Goal: Transaction & Acquisition: Purchase product/service

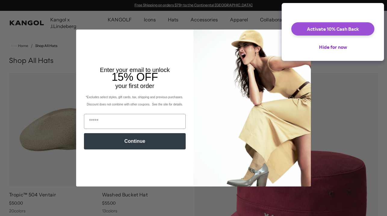
click at [305, 35] on button "Activate 10% Cash Back" at bounding box center [332, 28] width 83 height 13
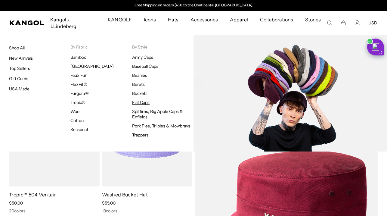
click at [143, 99] on link "Flat Caps" at bounding box center [140, 101] width 17 height 5
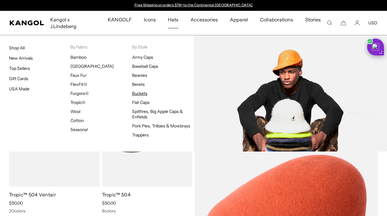
click at [139, 90] on link "Buckets" at bounding box center [139, 92] width 15 height 5
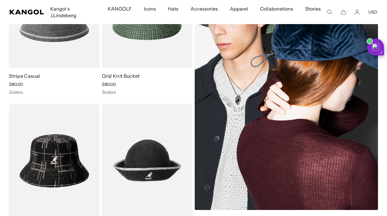
scroll to position [758, 0]
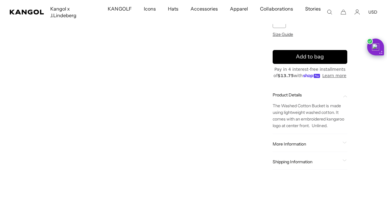
click at [280, 141] on span "More Information" at bounding box center [305, 143] width 67 height 5
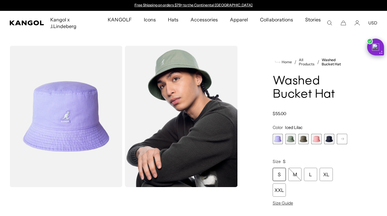
click at [340, 135] on rect at bounding box center [342, 138] width 9 height 9
click at [303, 135] on span "5 of 13" at bounding box center [303, 138] width 11 height 11
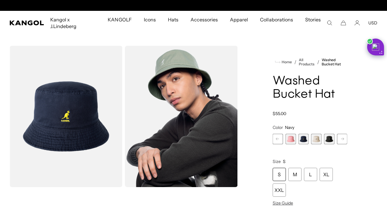
scroll to position [0, 124]
click at [315, 134] on span "6 of 13" at bounding box center [316, 138] width 11 height 11
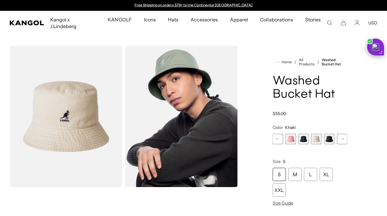
click at [330, 133] on span "7 of 13" at bounding box center [329, 138] width 11 height 11
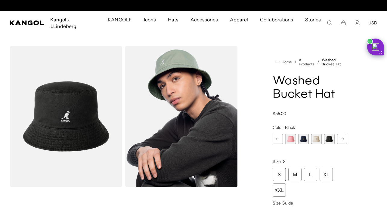
scroll to position [0, 124]
click at [342, 137] on icon at bounding box center [342, 138] width 3 height 2
click at [302, 133] on span "8 of 13" at bounding box center [303, 138] width 11 height 11
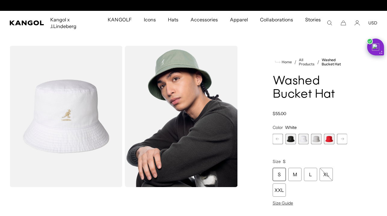
scroll to position [0, 124]
click at [317, 134] on span "9 of 13" at bounding box center [316, 138] width 11 height 11
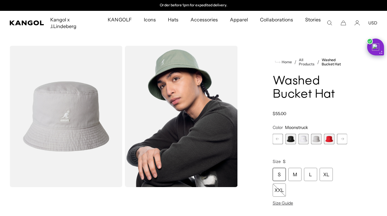
click at [339, 134] on rect at bounding box center [342, 138] width 9 height 9
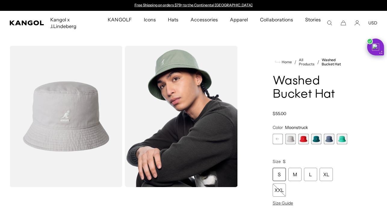
click at [342, 133] on span "13 of 13" at bounding box center [341, 138] width 11 height 11
